Goal: Information Seeking & Learning: Learn about a topic

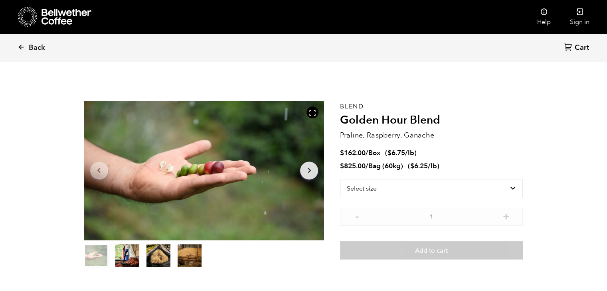
scroll to position [347, 425]
click at [18, 49] on icon at bounding box center [21, 46] width 7 height 7
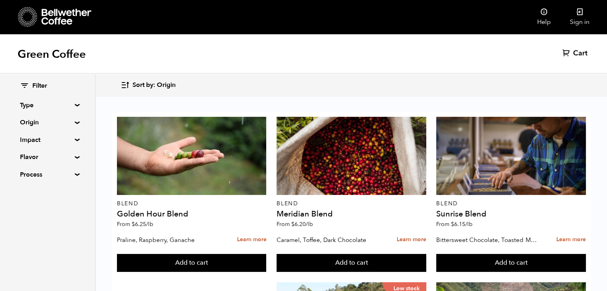
scroll to position [675, 0]
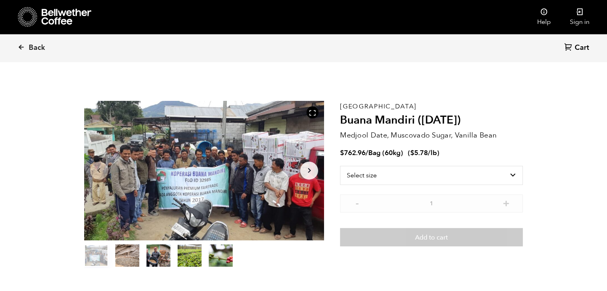
scroll to position [347, 425]
click at [30, 44] on span "Back" at bounding box center [37, 48] width 16 height 10
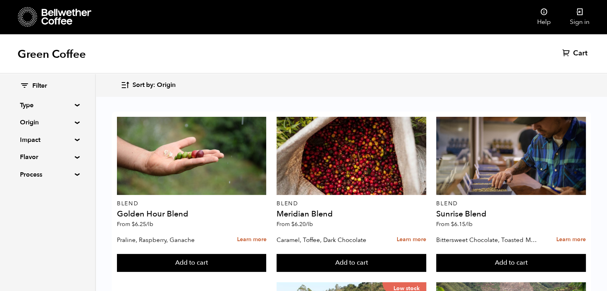
scroll to position [356, 0]
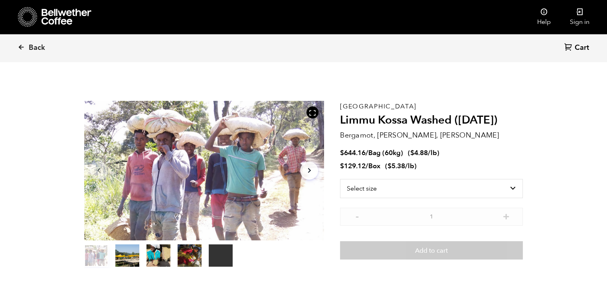
scroll to position [347, 425]
click at [308, 172] on icon "button" at bounding box center [309, 170] width 3 height 5
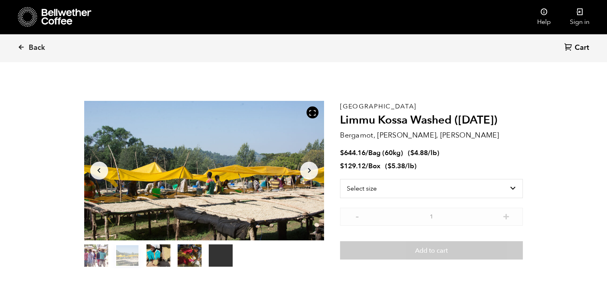
click at [308, 172] on icon "button" at bounding box center [309, 170] width 3 height 5
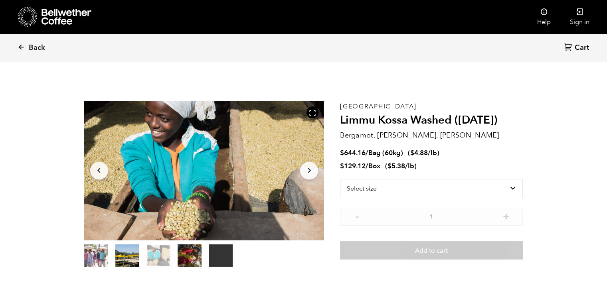
click at [308, 172] on icon "button" at bounding box center [309, 170] width 3 height 5
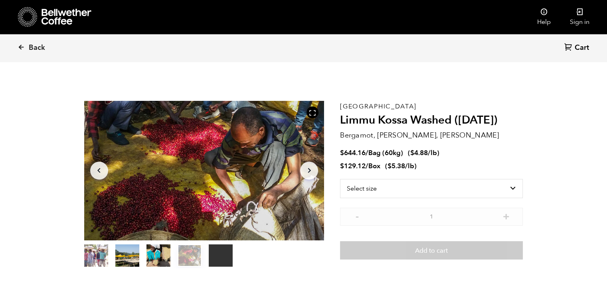
click at [308, 172] on icon "button" at bounding box center [309, 170] width 3 height 5
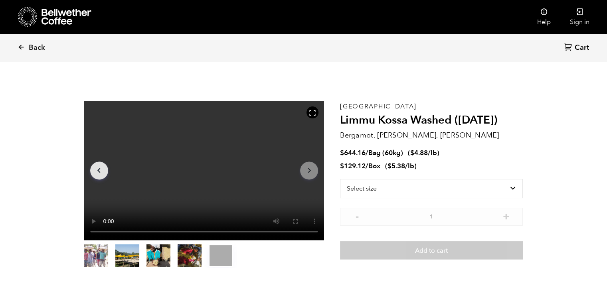
click at [308, 172] on icon "button" at bounding box center [309, 170] width 3 height 5
click at [106, 165] on button "Arrow Left" at bounding box center [99, 171] width 18 height 18
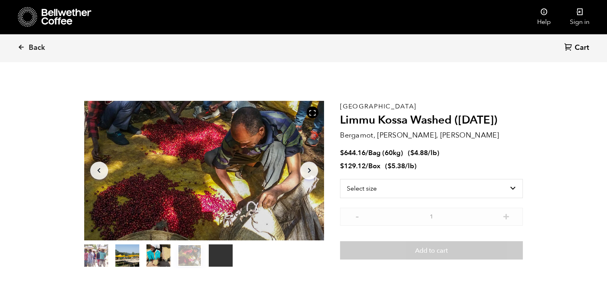
click at [103, 166] on icon "Arrow Left" at bounding box center [99, 171] width 10 height 10
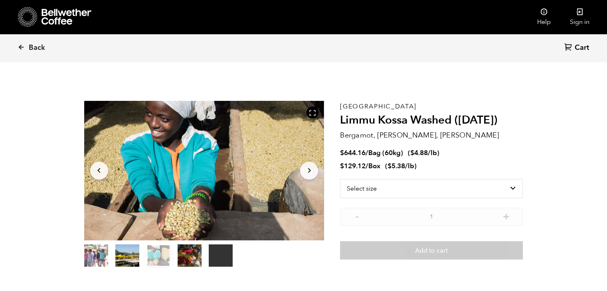
click at [103, 166] on icon "Arrow Left" at bounding box center [99, 171] width 10 height 10
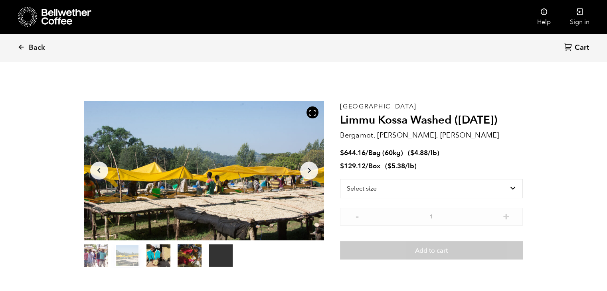
click at [103, 166] on icon "Arrow Left" at bounding box center [99, 171] width 10 height 10
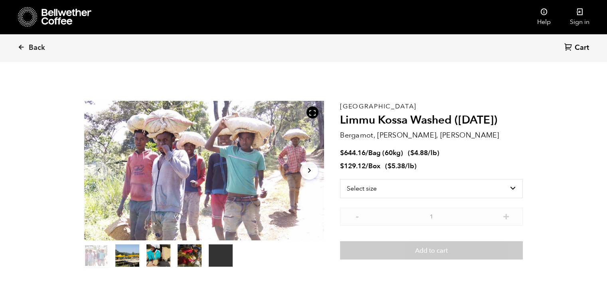
click at [306, 166] on icon "Arrow Right" at bounding box center [309, 171] width 10 height 10
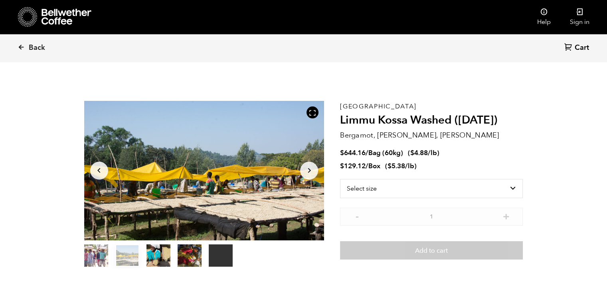
click at [306, 168] on icon "Arrow Right" at bounding box center [309, 171] width 10 height 10
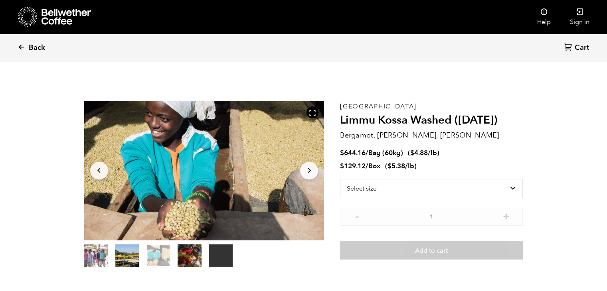
click at [25, 49] on link "Back" at bounding box center [42, 47] width 49 height 27
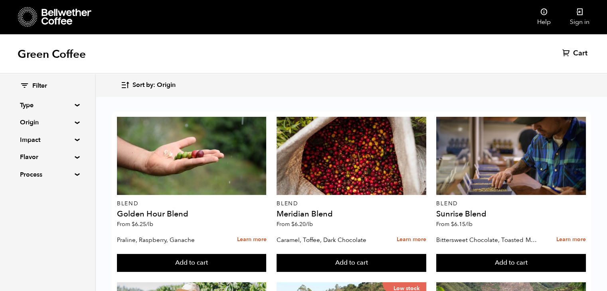
scroll to position [519, 0]
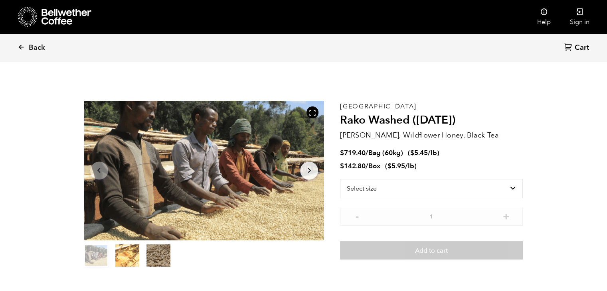
scroll to position [347, 425]
click at [38, 49] on span "Back" at bounding box center [37, 48] width 16 height 10
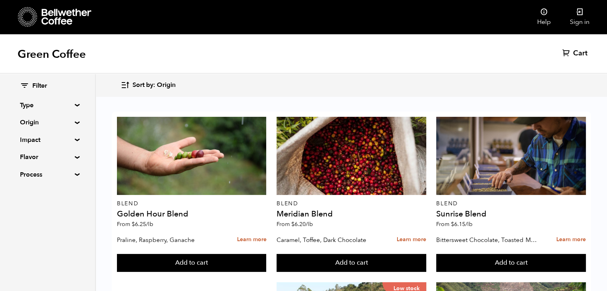
scroll to position [479, 0]
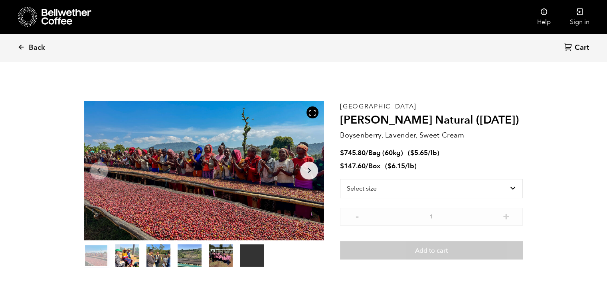
scroll to position [347, 425]
click at [34, 49] on span "Back" at bounding box center [37, 48] width 16 height 10
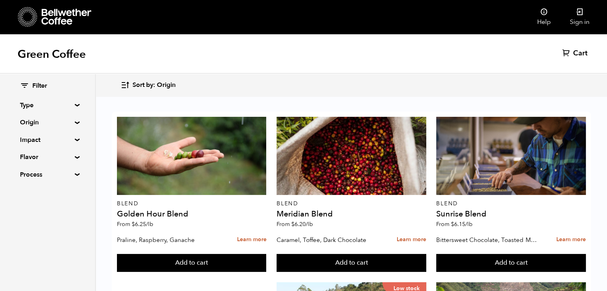
scroll to position [120, 0]
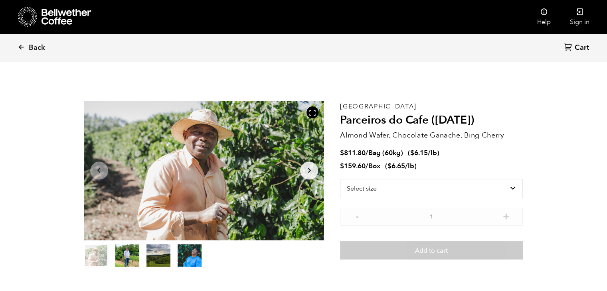
scroll to position [347, 425]
click at [310, 113] on icon at bounding box center [312, 112] width 7 height 7
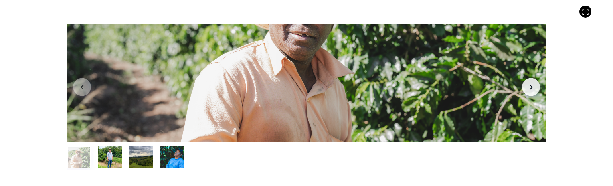
click at [591, 62] on div "Item 1 of 4 Arrow Left Arrow Right item 0 item 1 item 2 item 3 Item 1 of 4" at bounding box center [306, 93] width 613 height 186
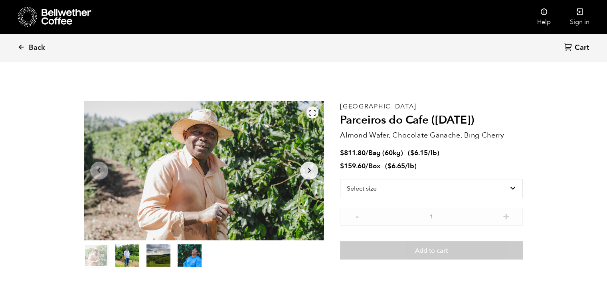
click at [315, 115] on icon at bounding box center [312, 112] width 7 height 7
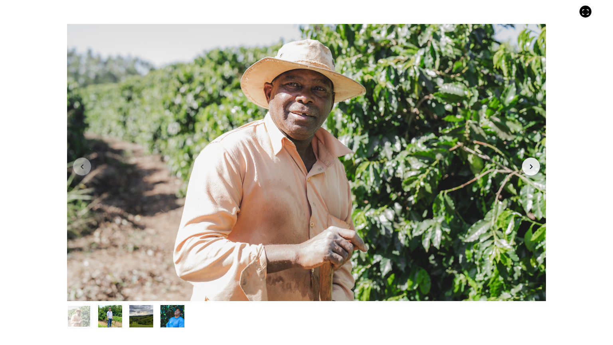
click at [535, 166] on icon "Arrow Right" at bounding box center [531, 167] width 10 height 10
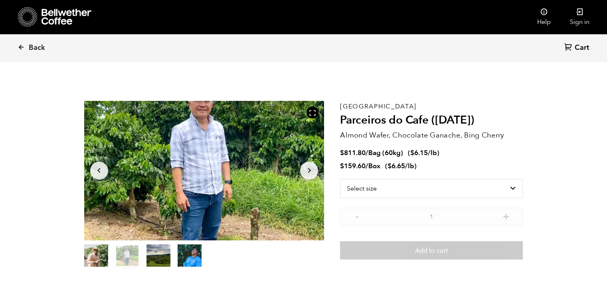
click at [162, 254] on button "item 2" at bounding box center [158, 257] width 24 height 22
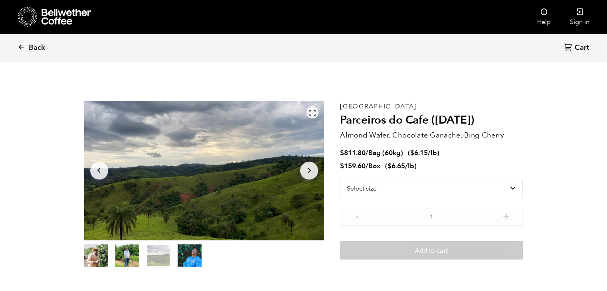
click at [310, 112] on icon at bounding box center [312, 112] width 7 height 7
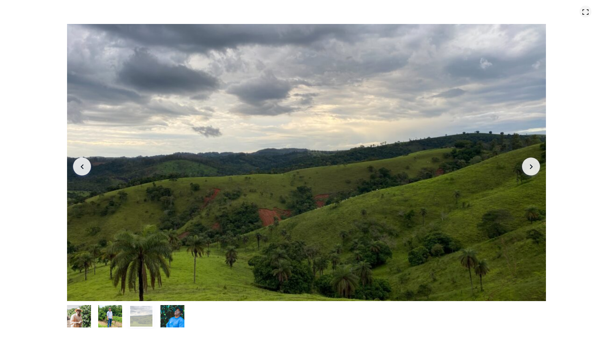
click at [587, 13] on icon at bounding box center [585, 11] width 7 height 7
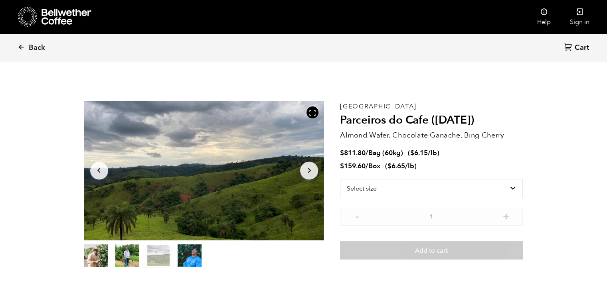
click at [192, 257] on button "item 3" at bounding box center [190, 257] width 24 height 22
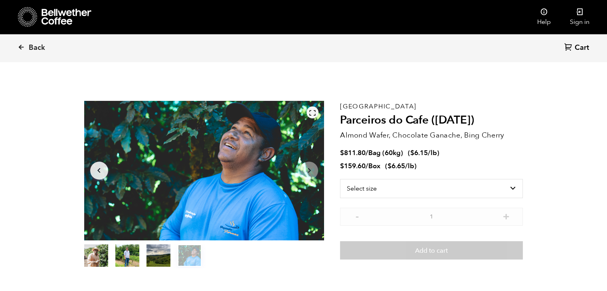
click at [310, 109] on icon at bounding box center [312, 112] width 7 height 7
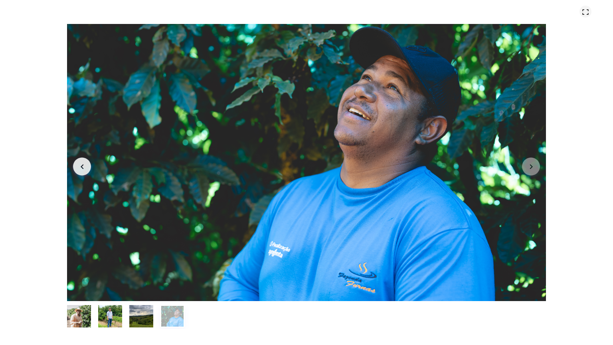
click at [586, 12] on icon at bounding box center [585, 11] width 7 height 7
